Goal: Task Accomplishment & Management: Manage account settings

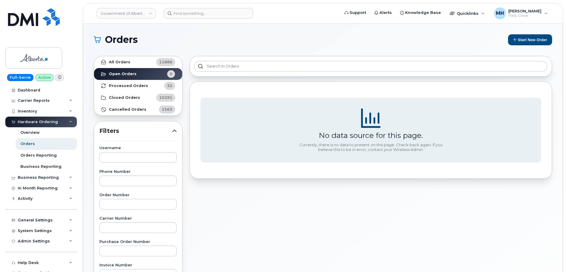
click at [140, 12] on link "Government of Alberta ([GEOGRAPHIC_DATA])" at bounding box center [126, 13] width 59 height 11
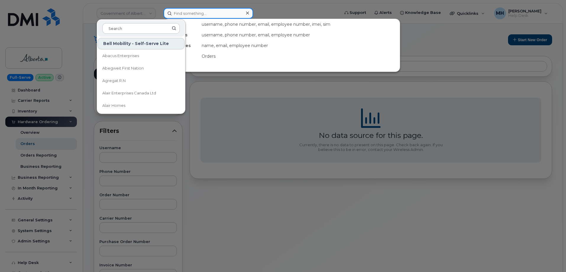
click at [192, 9] on input at bounding box center [209, 13] width 90 height 11
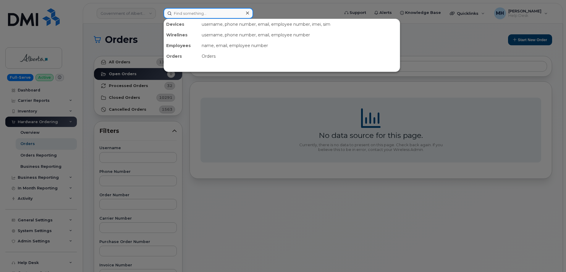
paste input "[PHONE_NUMBER]"
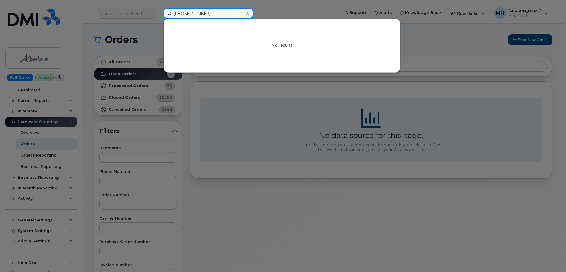
type input "[PHONE_NUMBER]"
click at [130, 14] on div at bounding box center [283, 136] width 566 height 272
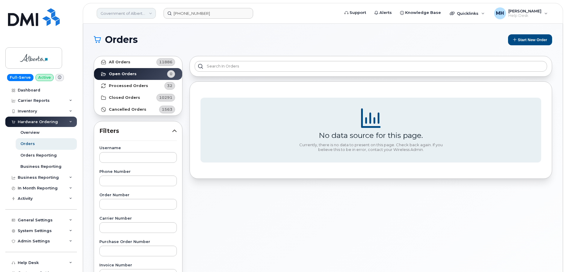
click at [130, 17] on link "Government of Alberta ([GEOGRAPHIC_DATA])" at bounding box center [126, 13] width 59 height 11
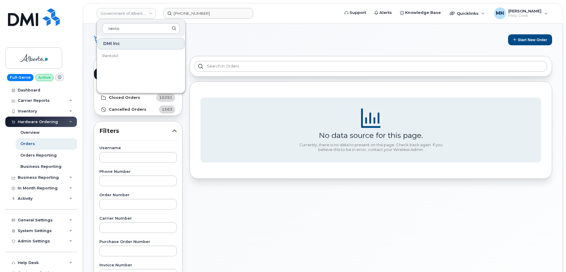
type input "rento"
drag, startPoint x: 128, startPoint y: 50, endPoint x: 128, endPoint y: 55, distance: 5.0
click at [128, 55] on div "DMI Inc Rentokil" at bounding box center [141, 63] width 88 height 53
click at [128, 55] on link "Rentokil" at bounding box center [141, 56] width 87 height 12
click at [128, 55] on div "All Orders 11886 Open Orders 0 Processed Orders 32 Closed Orders 10291 Cancelle…" at bounding box center [138, 260] width 96 height 416
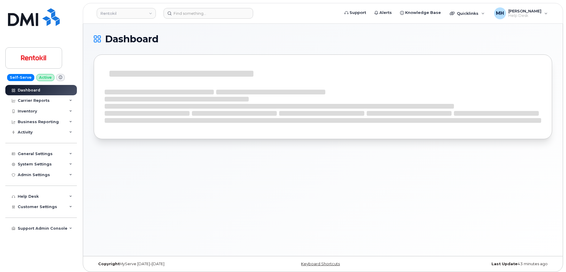
click at [47, 249] on div "Dashboard Carrier Reports Monthly Billing Data Daily Data Pooling Average Costi…" at bounding box center [41, 178] width 73 height 187
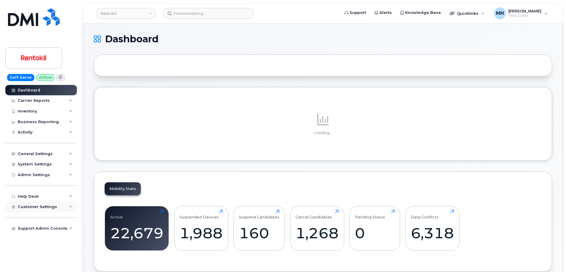
click at [29, 205] on span "Customer Settings" at bounding box center [37, 206] width 39 height 4
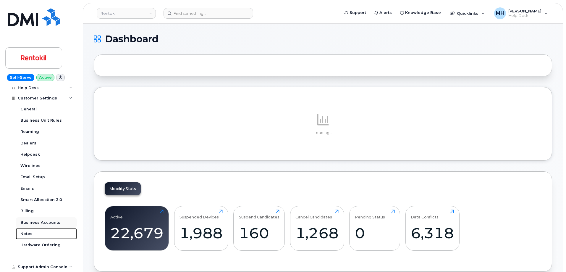
drag, startPoint x: 54, startPoint y: 228, endPoint x: 56, endPoint y: 224, distance: 4.0
click at [54, 227] on div "General Business Unit Rules Roaming Dealers Helpdesk Wirelines Email Setup Emai…" at bounding box center [47, 177] width 63 height 147
click at [56, 224] on div "Business Accounts" at bounding box center [40, 222] width 40 height 5
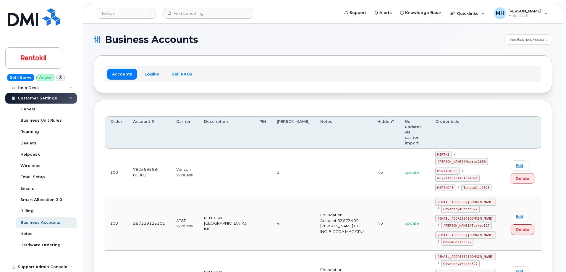
click at [147, 72] on link "Logins" at bounding box center [152, 74] width 25 height 11
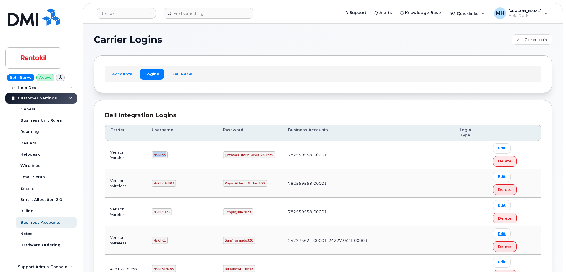
drag, startPoint x: 167, startPoint y: 142, endPoint x: 151, endPoint y: 142, distance: 15.1
click at [151, 142] on td "MSRTK3" at bounding box center [181, 155] width 71 height 28
copy code "MSRTK3"
drag, startPoint x: 258, startPoint y: 143, endPoint x: 224, endPoint y: 143, distance: 34.0
click at [224, 151] on code "Lovell#Madras1639" at bounding box center [249, 154] width 53 height 7
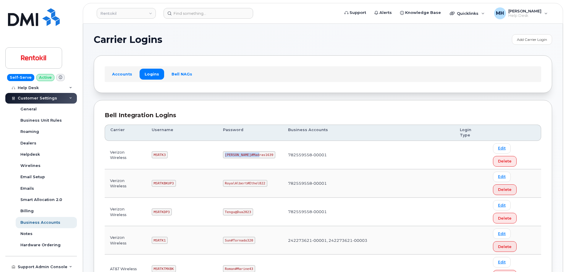
copy code "Lovell#Madras1639"
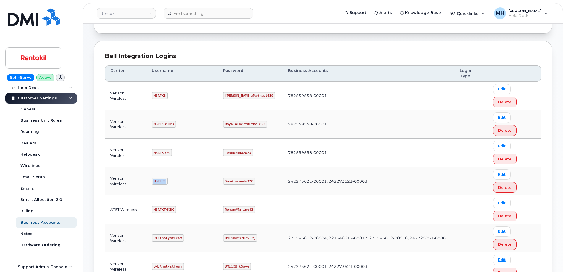
drag, startPoint x: 166, startPoint y: 131, endPoint x: 153, endPoint y: 131, distance: 13.3
click at [153, 167] on td "MSRTK1" at bounding box center [181, 181] width 71 height 28
copy code "MSRTK1"
drag, startPoint x: 253, startPoint y: 131, endPoint x: 226, endPoint y: 131, distance: 26.9
click at [226, 177] on code "Sun#Tornado320" at bounding box center [239, 180] width 32 height 7
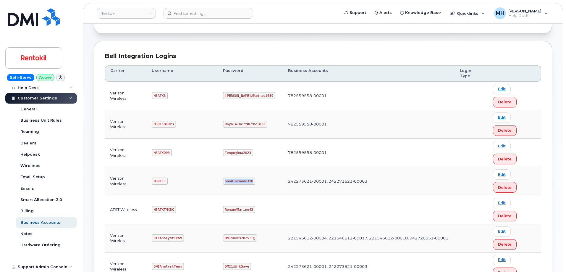
copy code "Sun#Tornado320"
